Goal: Transaction & Acquisition: Obtain resource

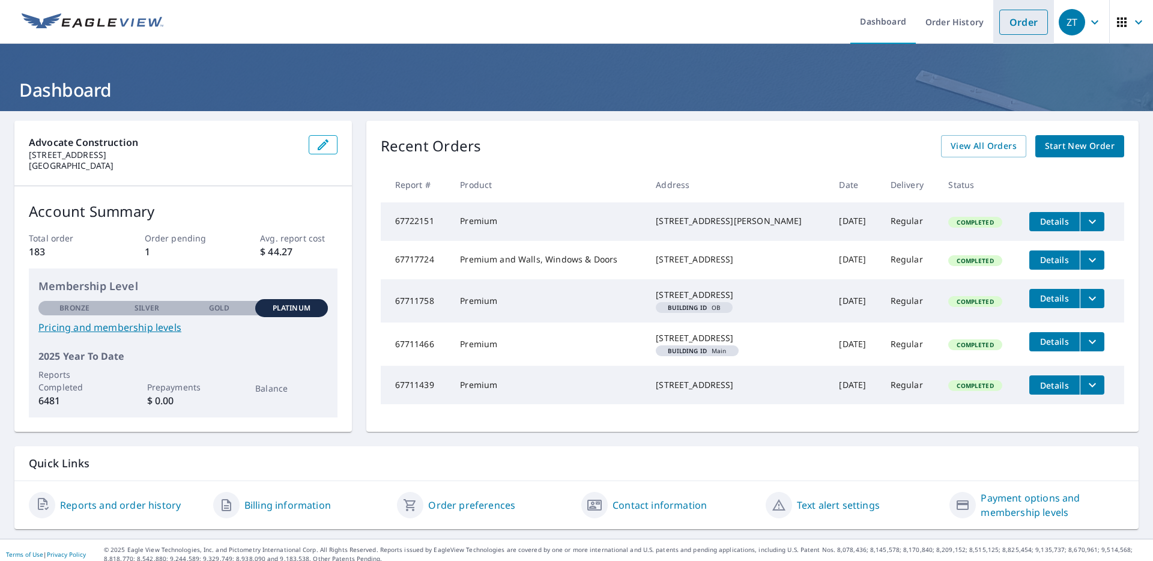
click at [1010, 16] on link "Order" at bounding box center [1023, 22] width 49 height 25
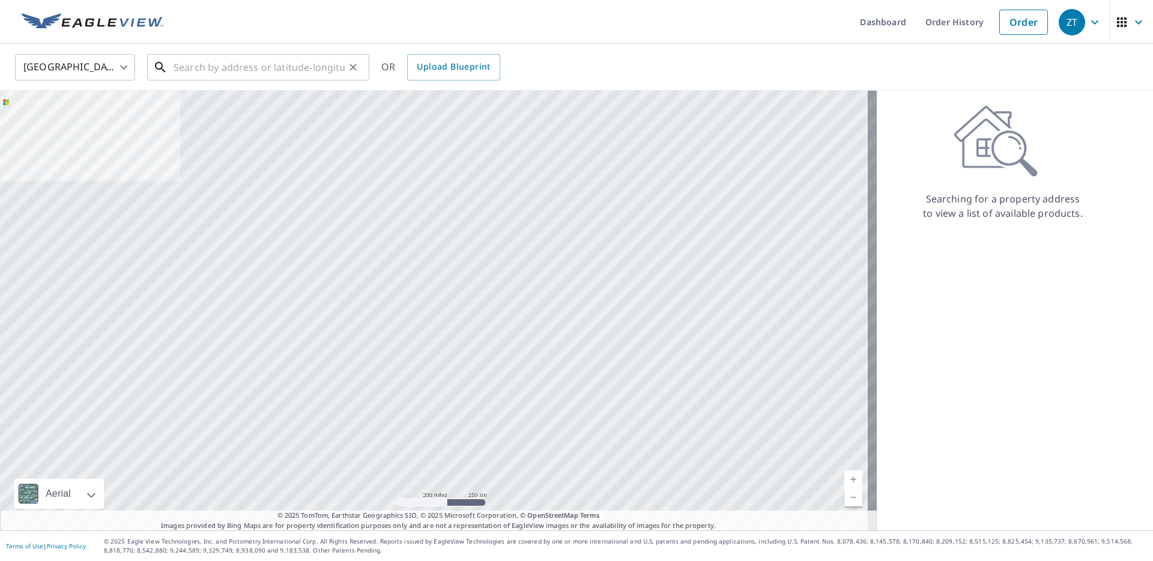
click at [235, 61] on input "text" at bounding box center [259, 67] width 171 height 34
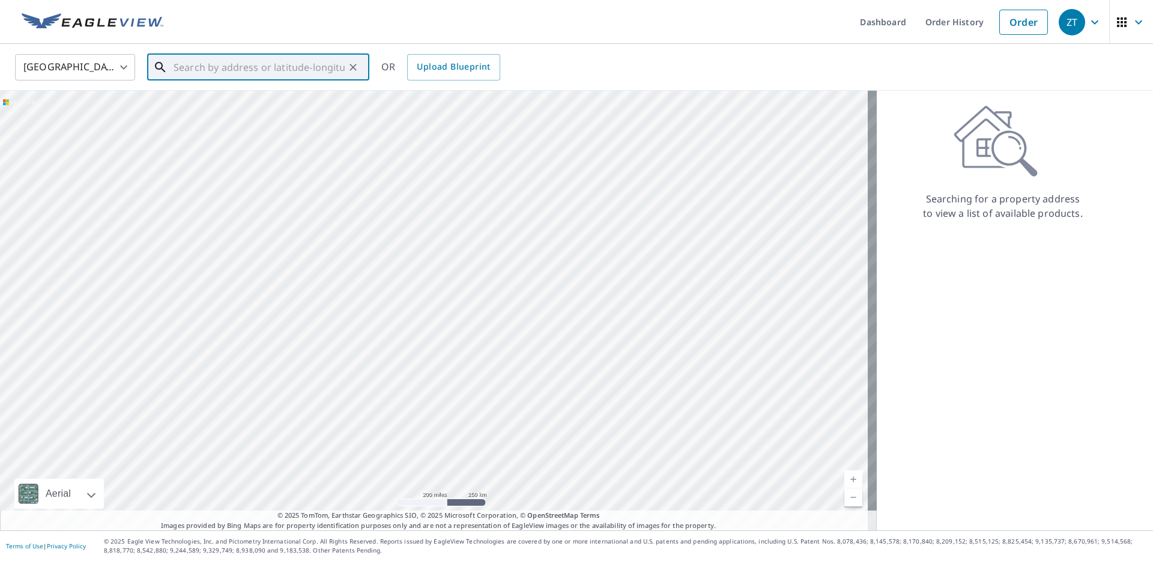
paste input "[STREET_ADDRESS][PERSON_NAME]"
click at [210, 107] on span "[STREET_ADDRESS]" at bounding box center [265, 102] width 189 height 14
type input "[STREET_ADDRESS]"
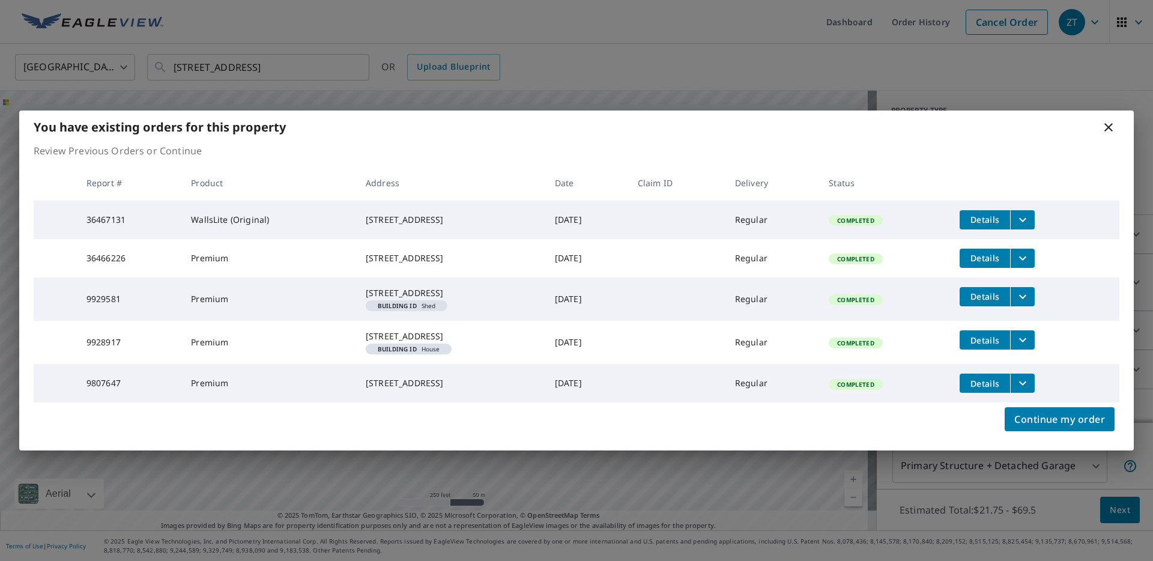
click at [1029, 390] on icon "filesDropdownBtn-9807647" at bounding box center [1023, 383] width 14 height 14
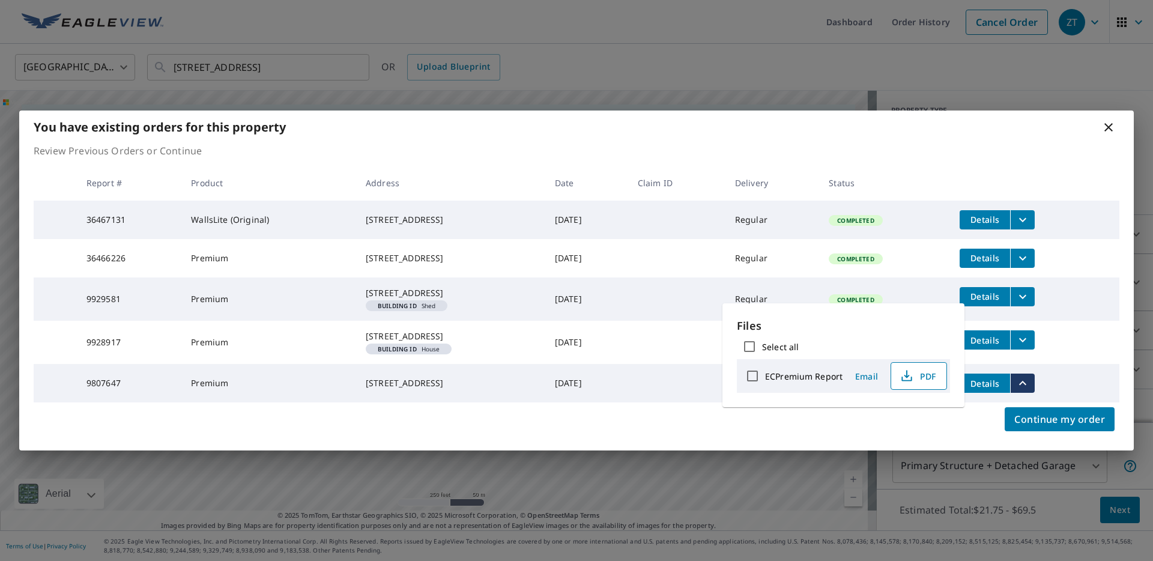
click at [910, 376] on icon "button" at bounding box center [907, 376] width 14 height 14
